Goal: Task Accomplishment & Management: Manage account settings

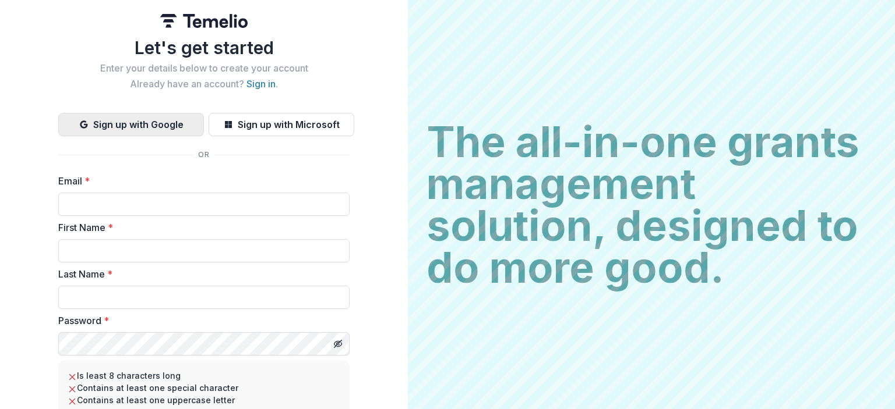
click at [169, 118] on button "Sign up with Google" at bounding box center [131, 124] width 146 height 23
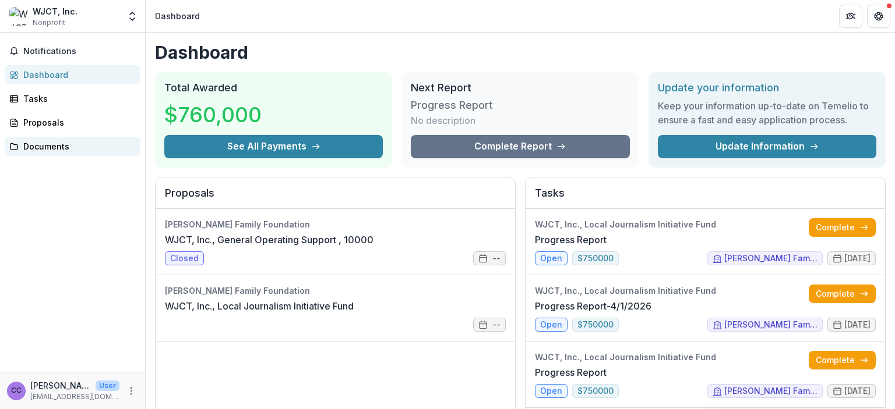
click at [49, 147] on div "Documents" at bounding box center [77, 146] width 108 height 12
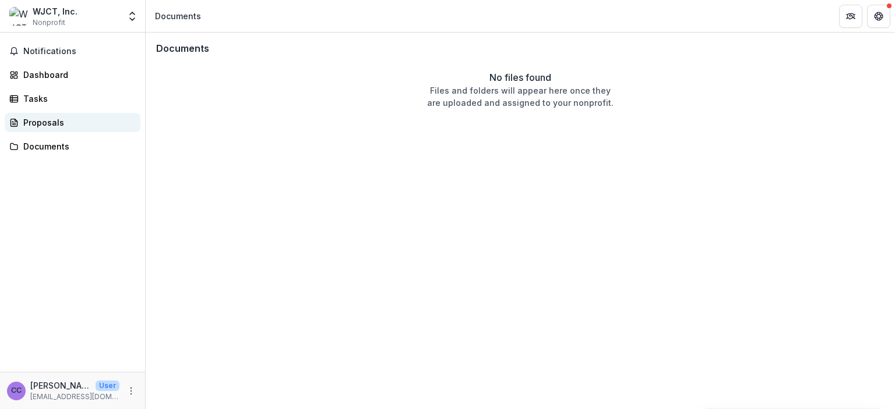
click at [53, 123] on div "Proposals" at bounding box center [77, 122] width 108 height 12
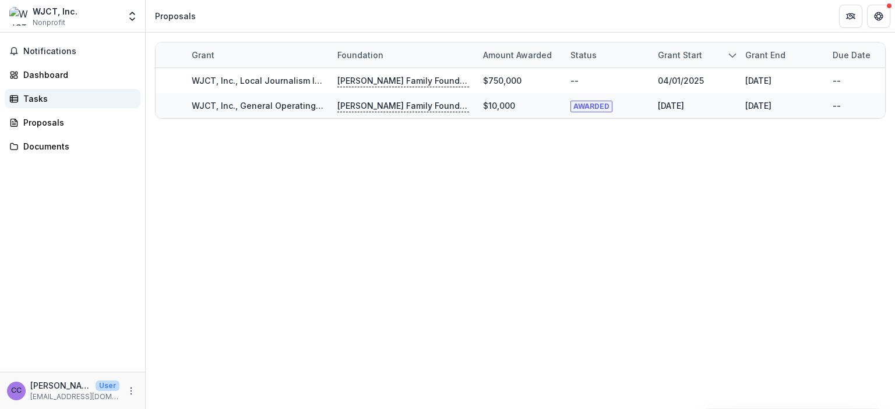
click at [44, 102] on div "Tasks" at bounding box center [77, 99] width 108 height 12
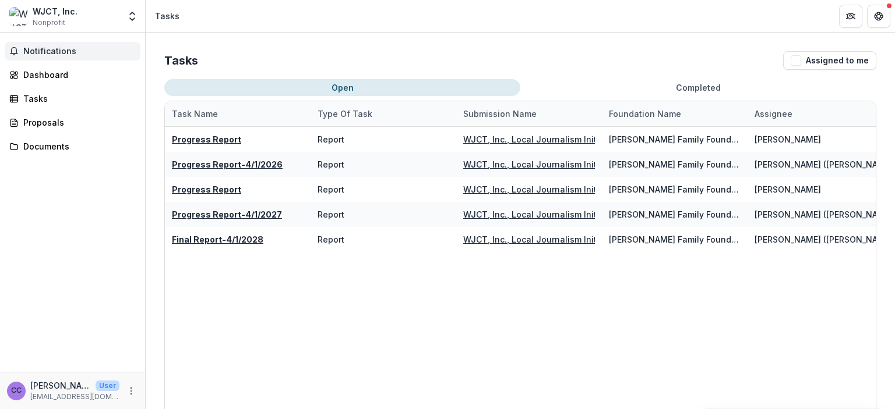
click at [54, 48] on span "Notifications" at bounding box center [79, 52] width 112 height 10
click at [52, 70] on div "Dashboard" at bounding box center [77, 75] width 108 height 12
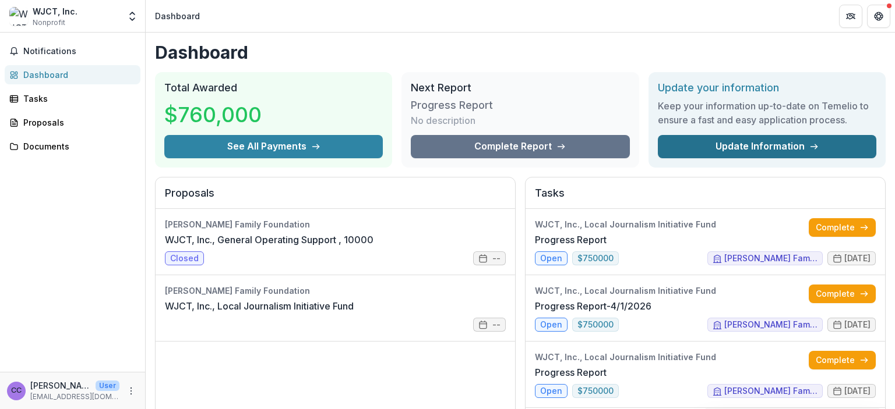
click at [733, 140] on link "Update Information" at bounding box center [767, 146] width 218 height 23
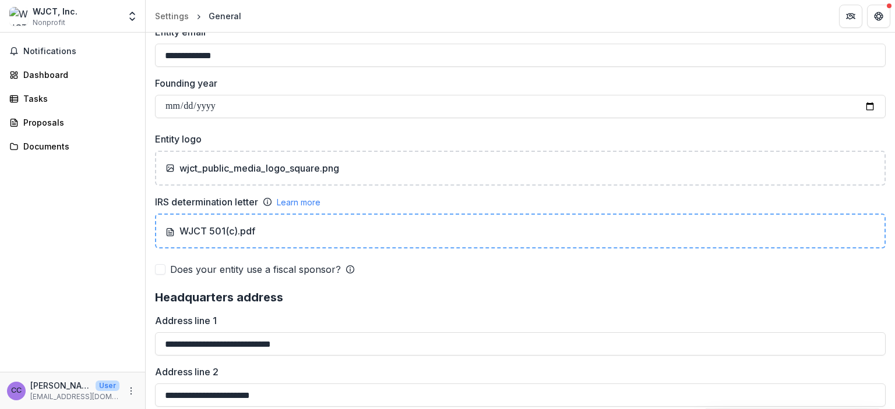
scroll to position [699, 0]
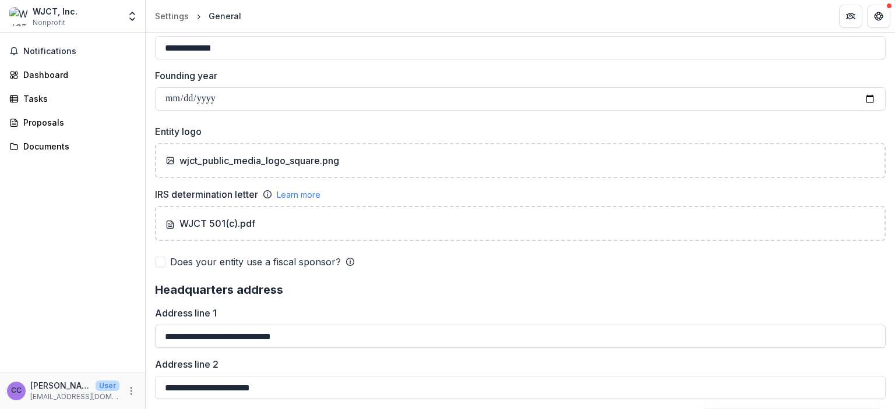
drag, startPoint x: 306, startPoint y: 334, endPoint x: 192, endPoint y: 330, distance: 114.2
click at [192, 330] on input "**********" at bounding box center [520, 336] width 730 height 23
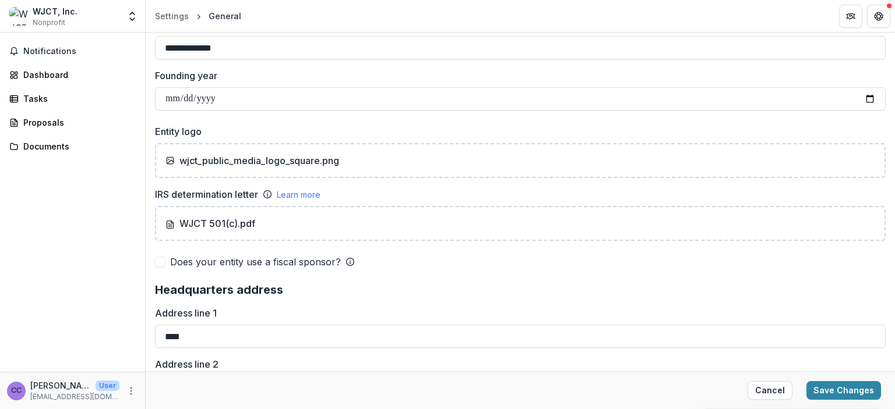
type input "****"
click at [136, 292] on div "Notifications Dashboard Tasks Proposals Documents" at bounding box center [72, 203] width 145 height 340
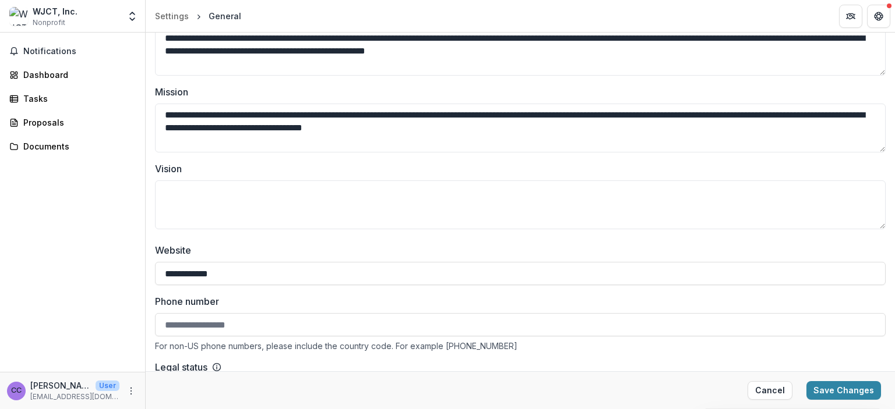
scroll to position [0, 0]
